Goal: Obtain resource: Download file/media

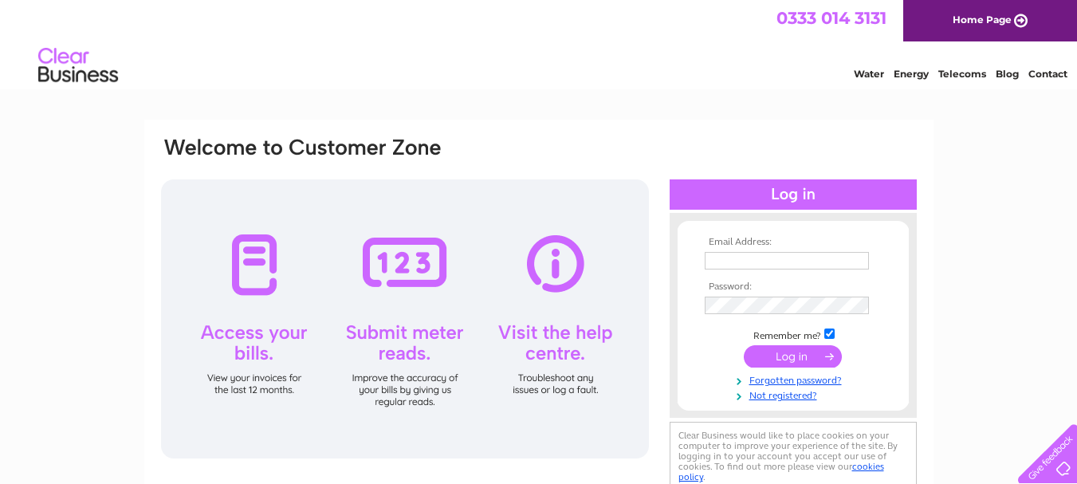
type input "[EMAIL_ADDRESS][DOMAIN_NAME]"
click at [795, 359] on input "submit" at bounding box center [793, 356] width 98 height 22
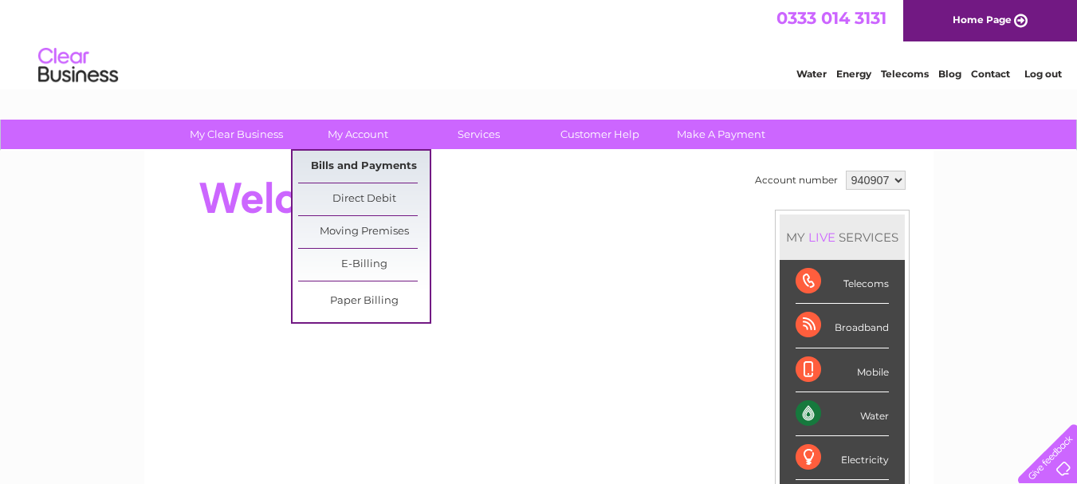
click at [366, 169] on link "Bills and Payments" at bounding box center [364, 167] width 132 height 32
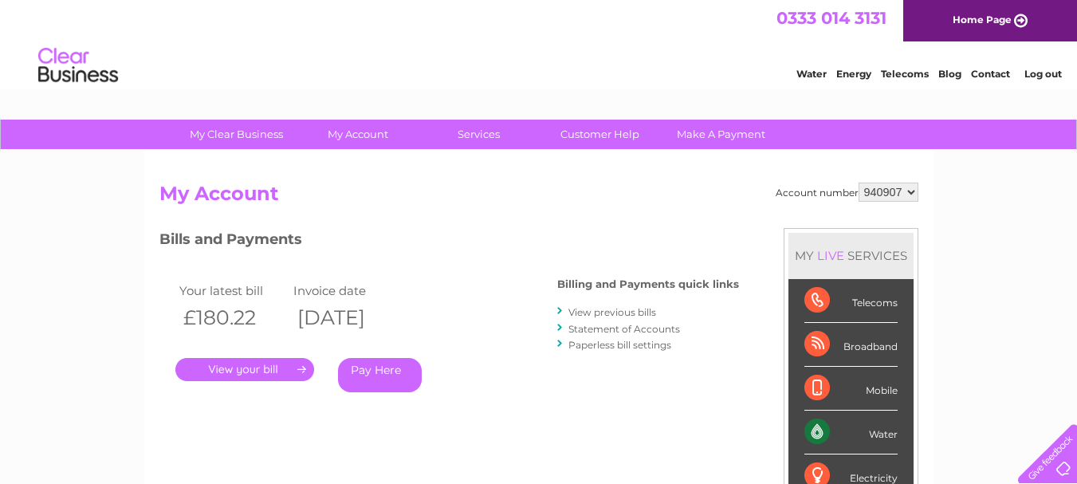
click at [270, 370] on link "." at bounding box center [244, 369] width 139 height 23
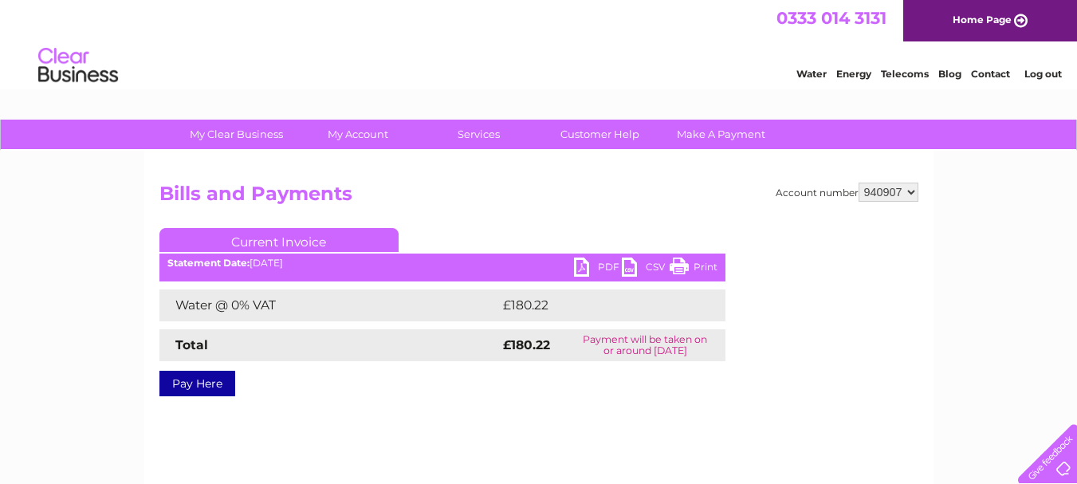
click at [588, 270] on link "PDF" at bounding box center [598, 269] width 48 height 23
click at [1041, 70] on link "Log out" at bounding box center [1042, 74] width 37 height 12
